Goal: Task Accomplishment & Management: Manage account settings

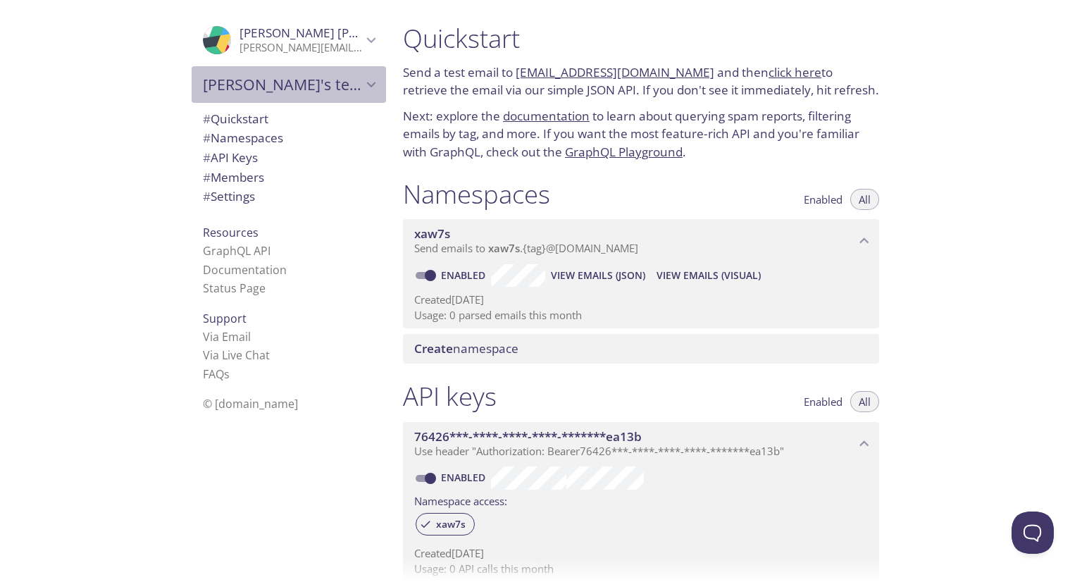
click at [289, 82] on span "Anirudh's team" at bounding box center [282, 85] width 159 height 20
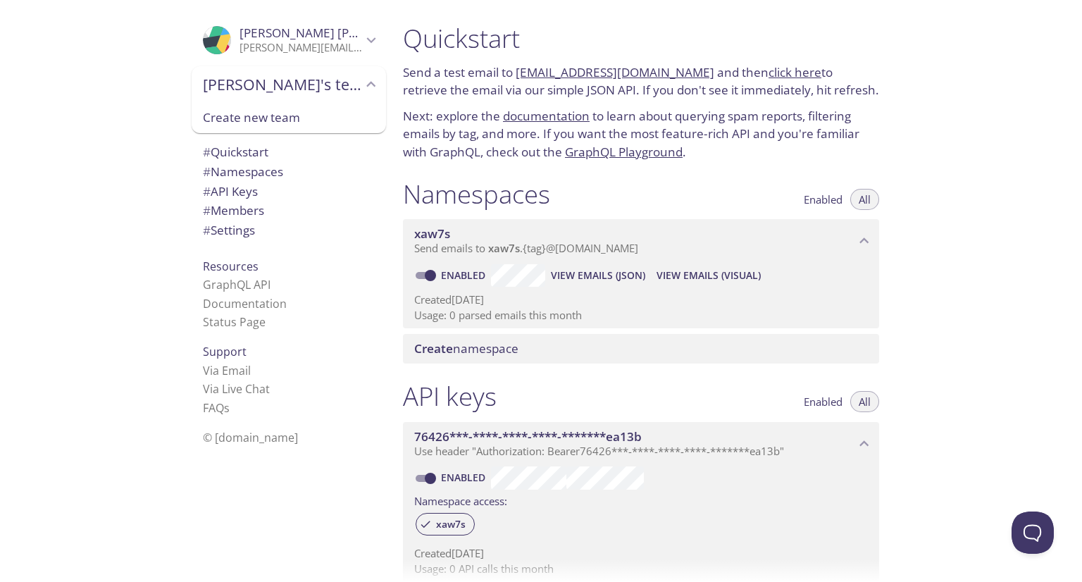
click at [289, 82] on span "Anirudh's team" at bounding box center [282, 85] width 159 height 20
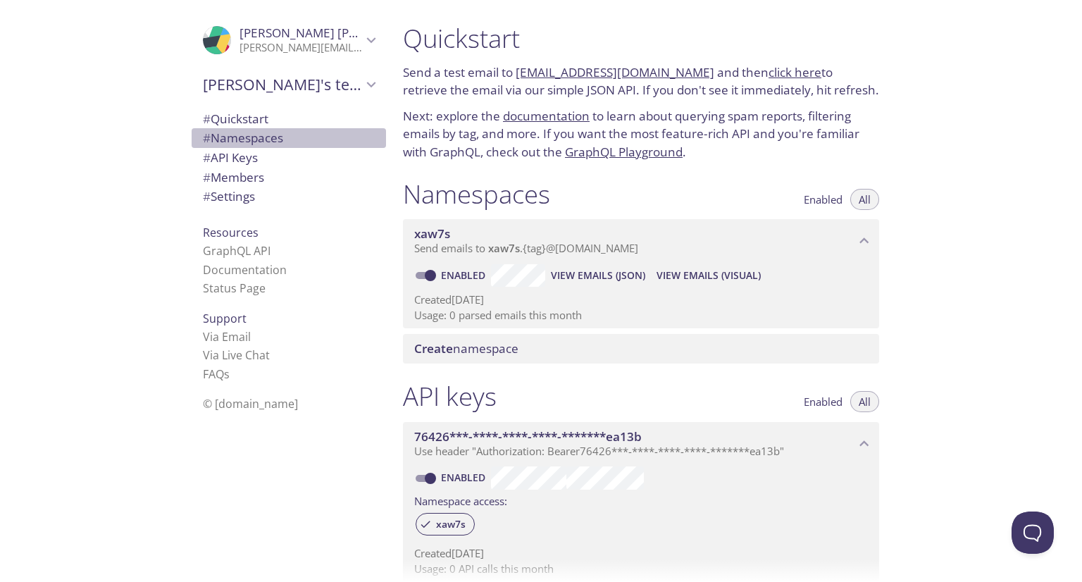
click at [254, 138] on span "# Namespaces" at bounding box center [243, 138] width 80 height 16
